Goal: Task Accomplishment & Management: Manage account settings

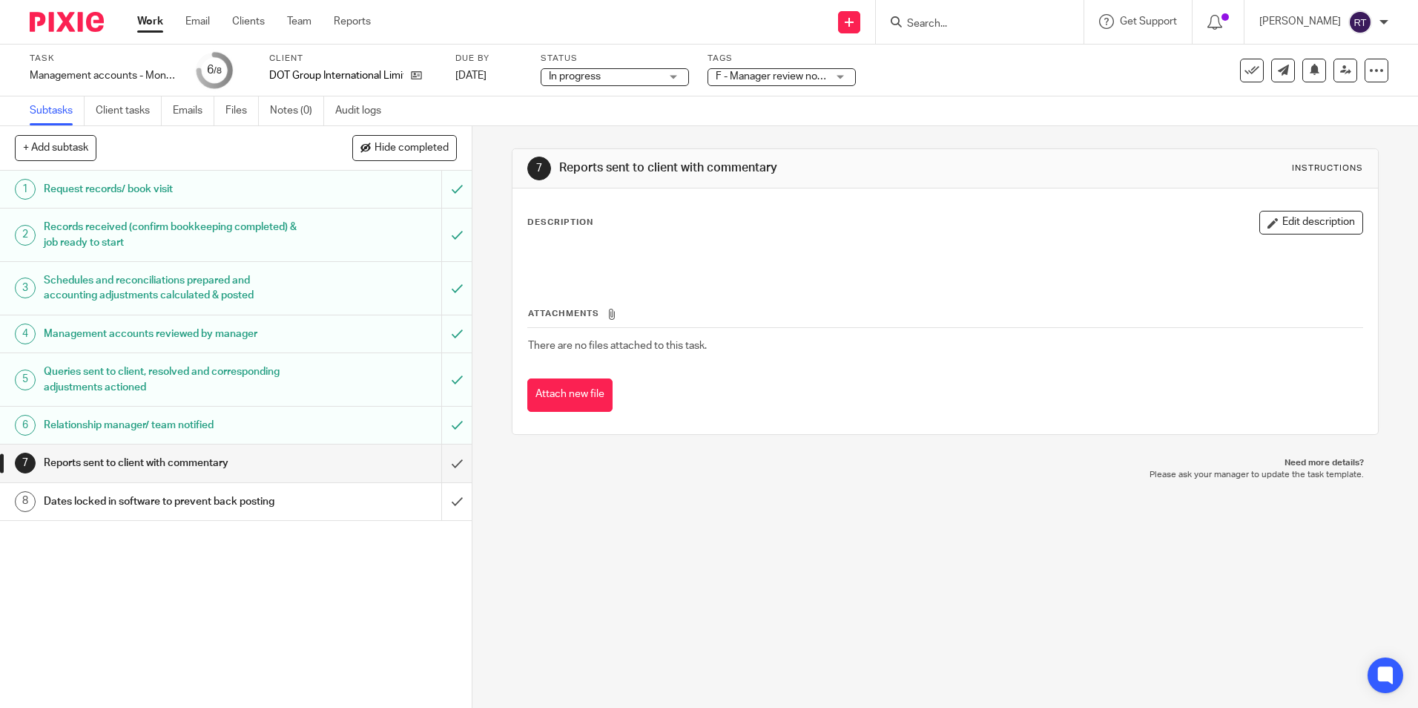
click at [762, 75] on span "F - Manager review notes to be actioned" at bounding box center [808, 76] width 185 height 10
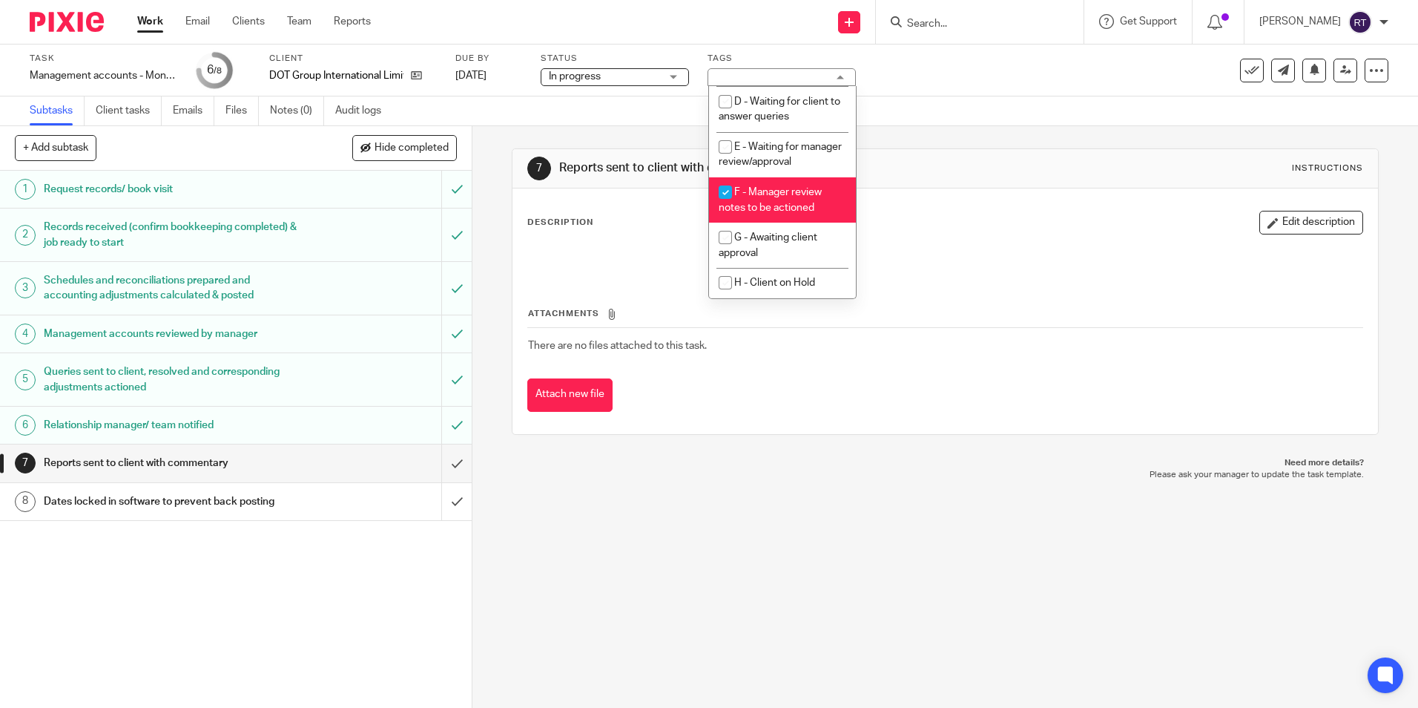
scroll to position [150, 0]
click at [720, 198] on input "checkbox" at bounding box center [725, 192] width 28 height 28
checkbox input "false"
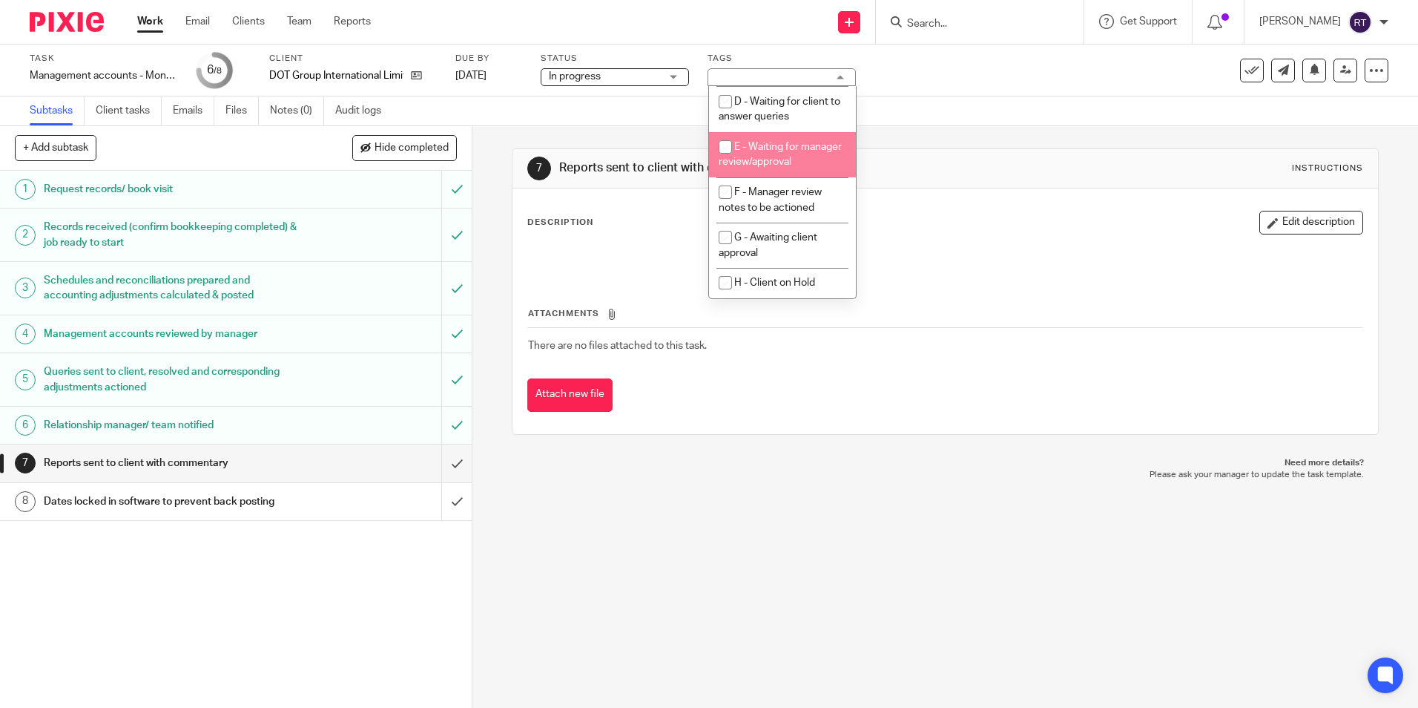
click at [723, 135] on input "checkbox" at bounding box center [725, 147] width 28 height 28
checkbox input "true"
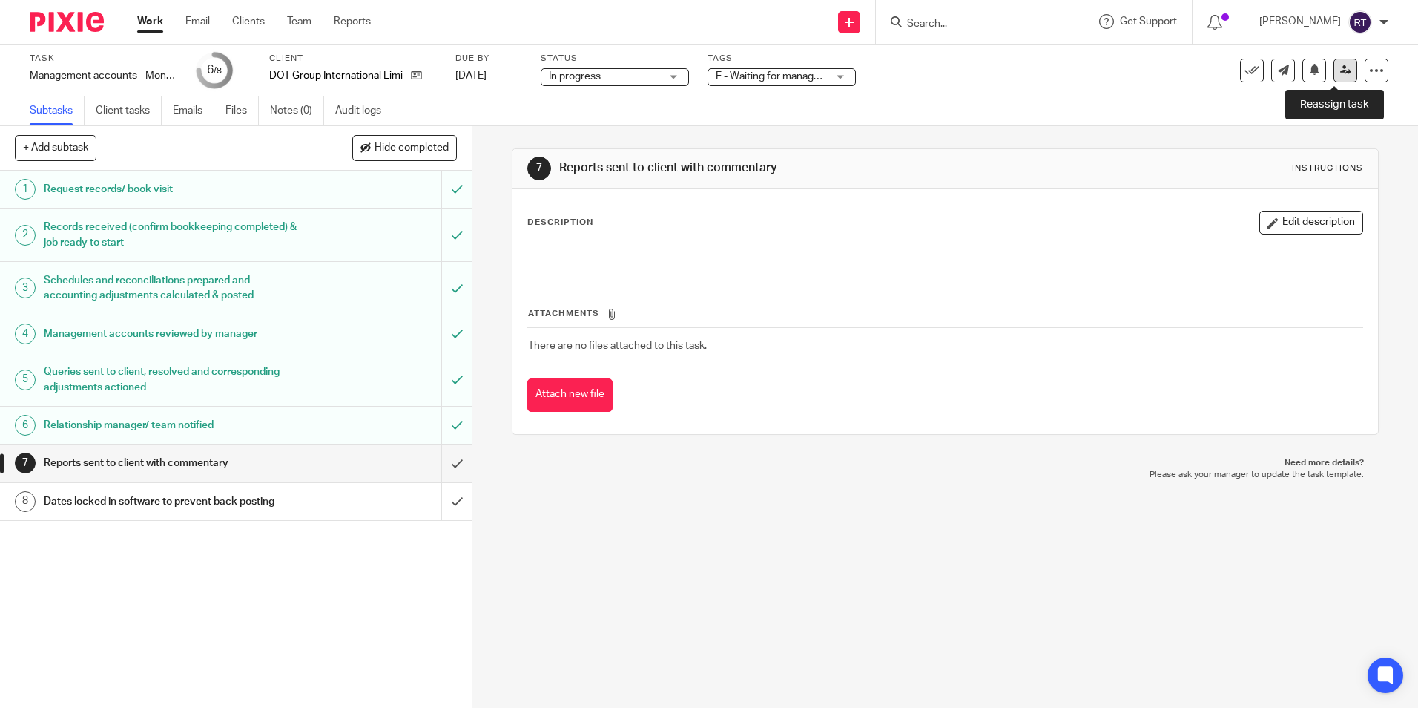
click at [1340, 73] on icon at bounding box center [1345, 70] width 11 height 11
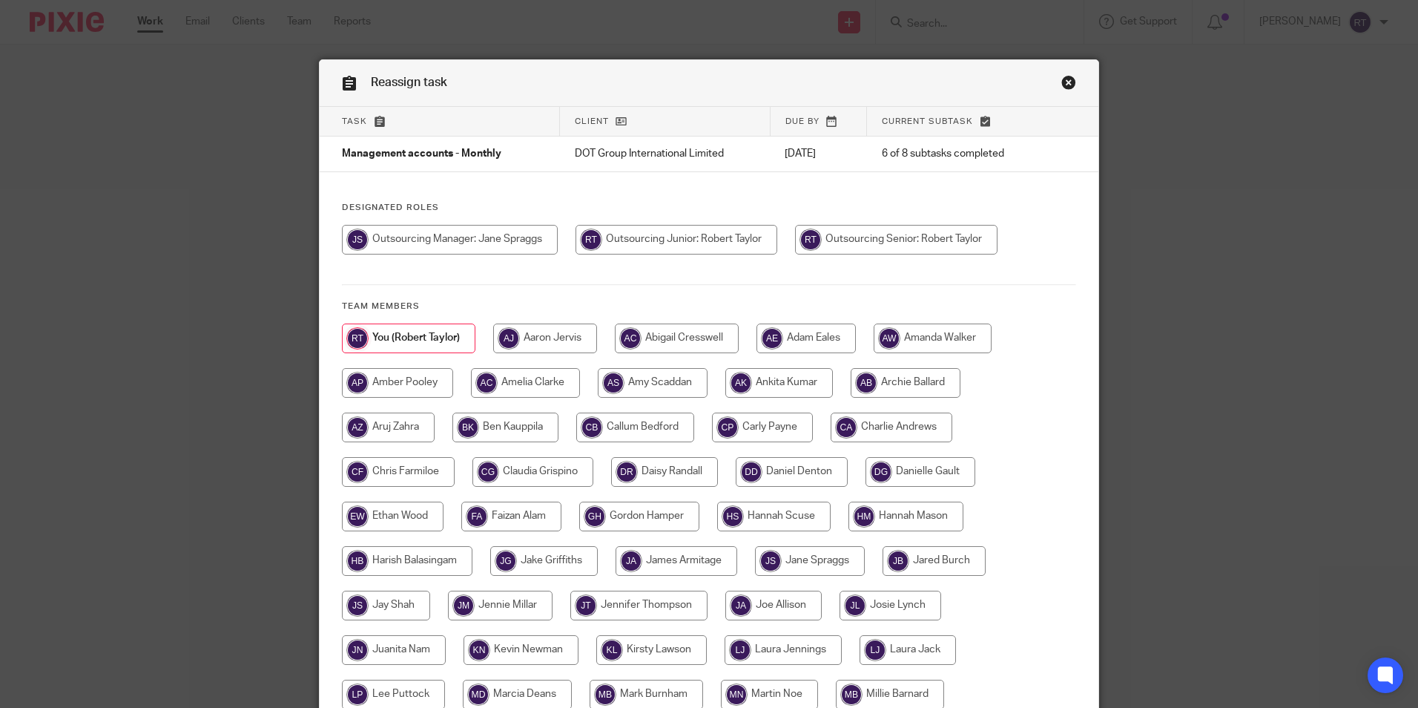
click at [754, 431] on input "radio" at bounding box center [762, 427] width 101 height 30
radio input "true"
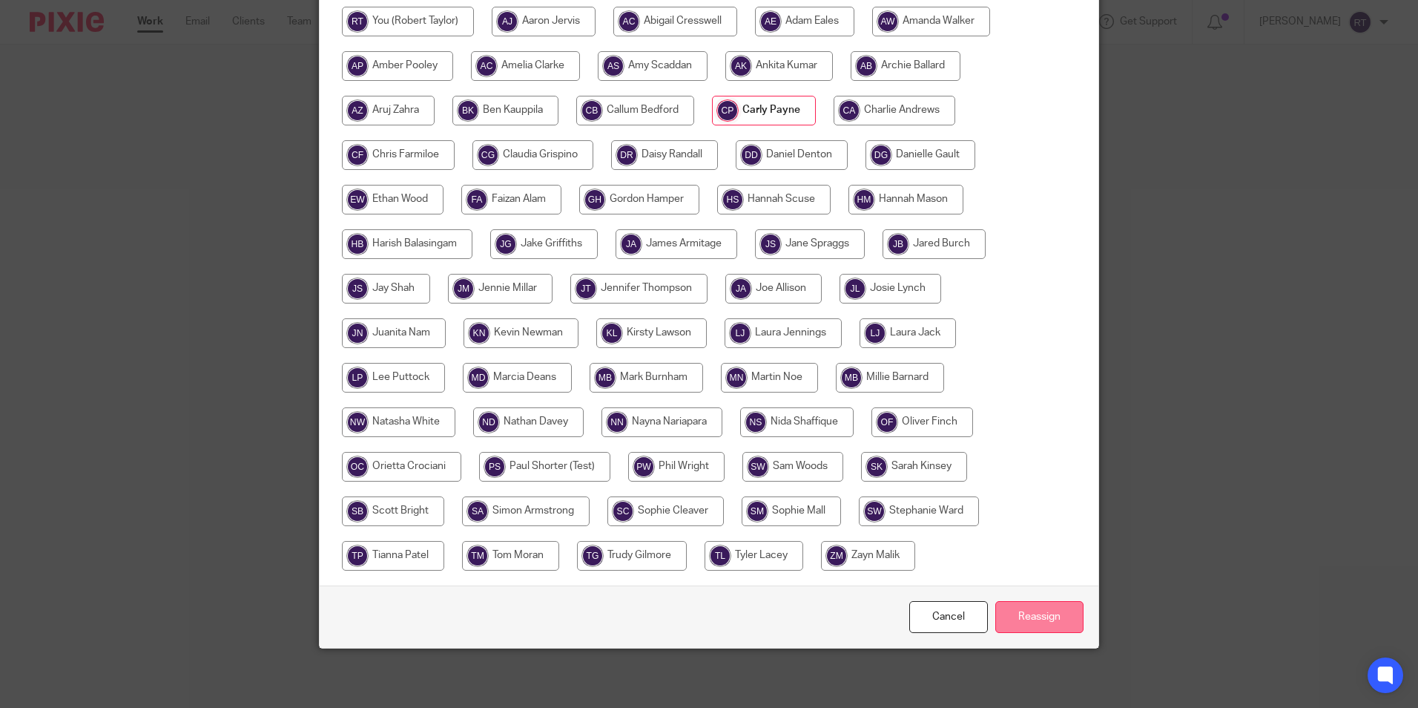
click at [1044, 620] on input "Reassign" at bounding box center [1039, 617] width 88 height 32
